Goal: Book appointment/travel/reservation

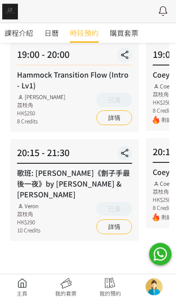
scroll to position [101, 0]
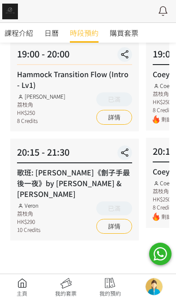
click at [120, 219] on link "詳情" at bounding box center [114, 226] width 36 height 15
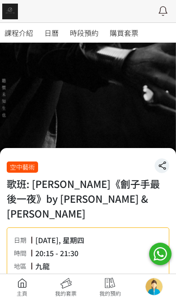
click at [85, 38] on link "時段預約" at bounding box center [84, 33] width 29 height 20
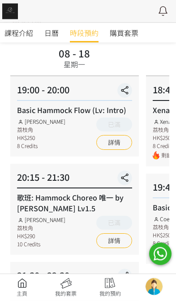
scroll to position [72, 0]
